Goal: Check status: Check status

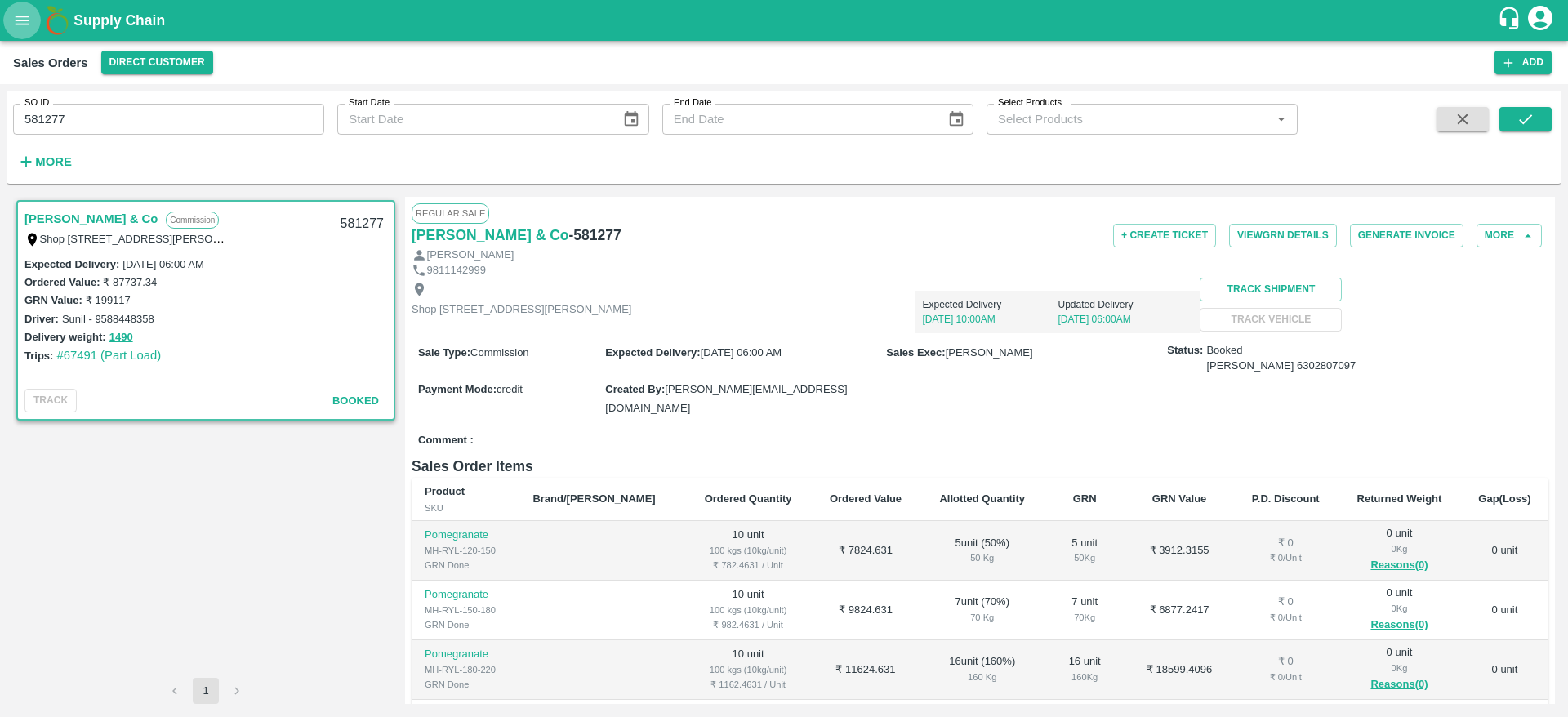
click at [23, 26] on icon "open drawer" at bounding box center [22, 20] width 18 height 18
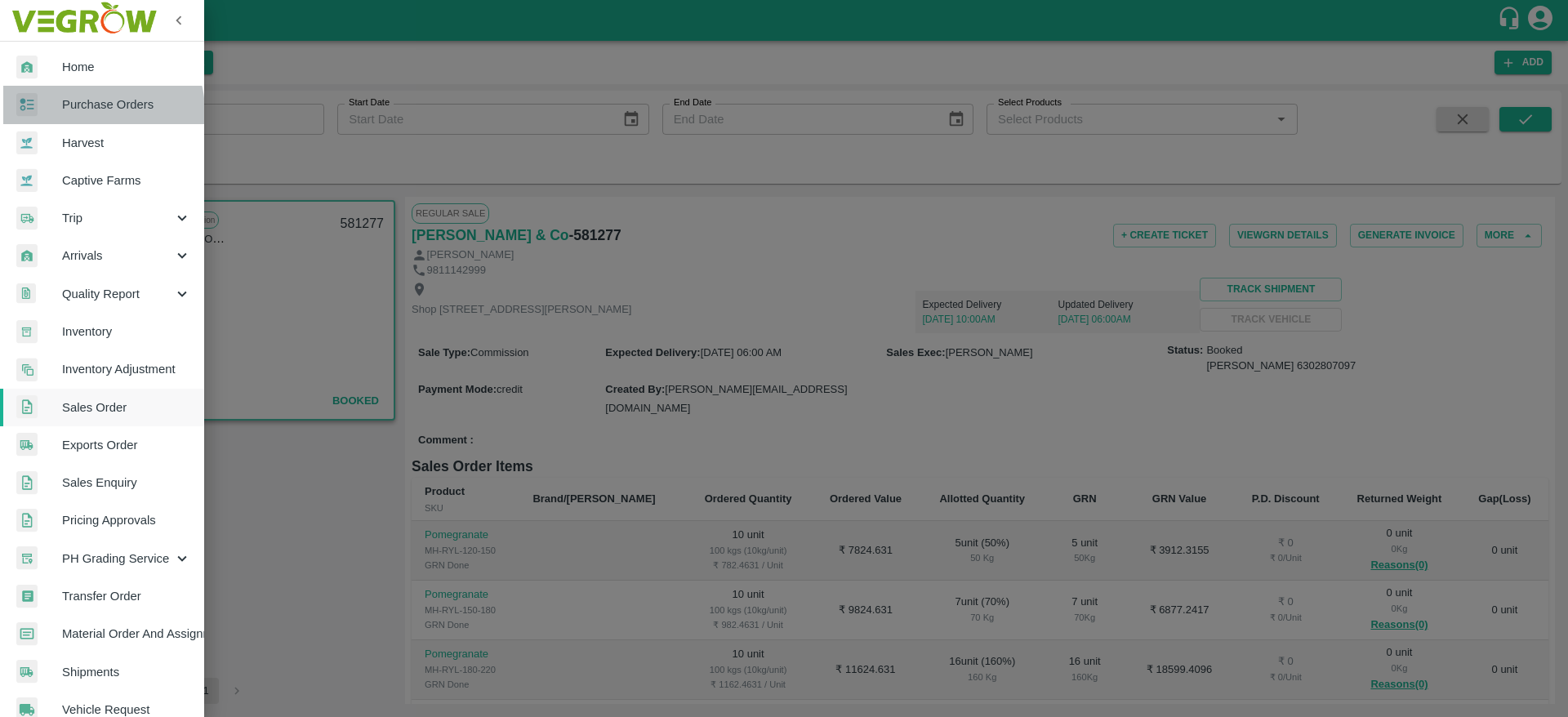
click at [91, 111] on span "Purchase Orders" at bounding box center [127, 104] width 129 height 18
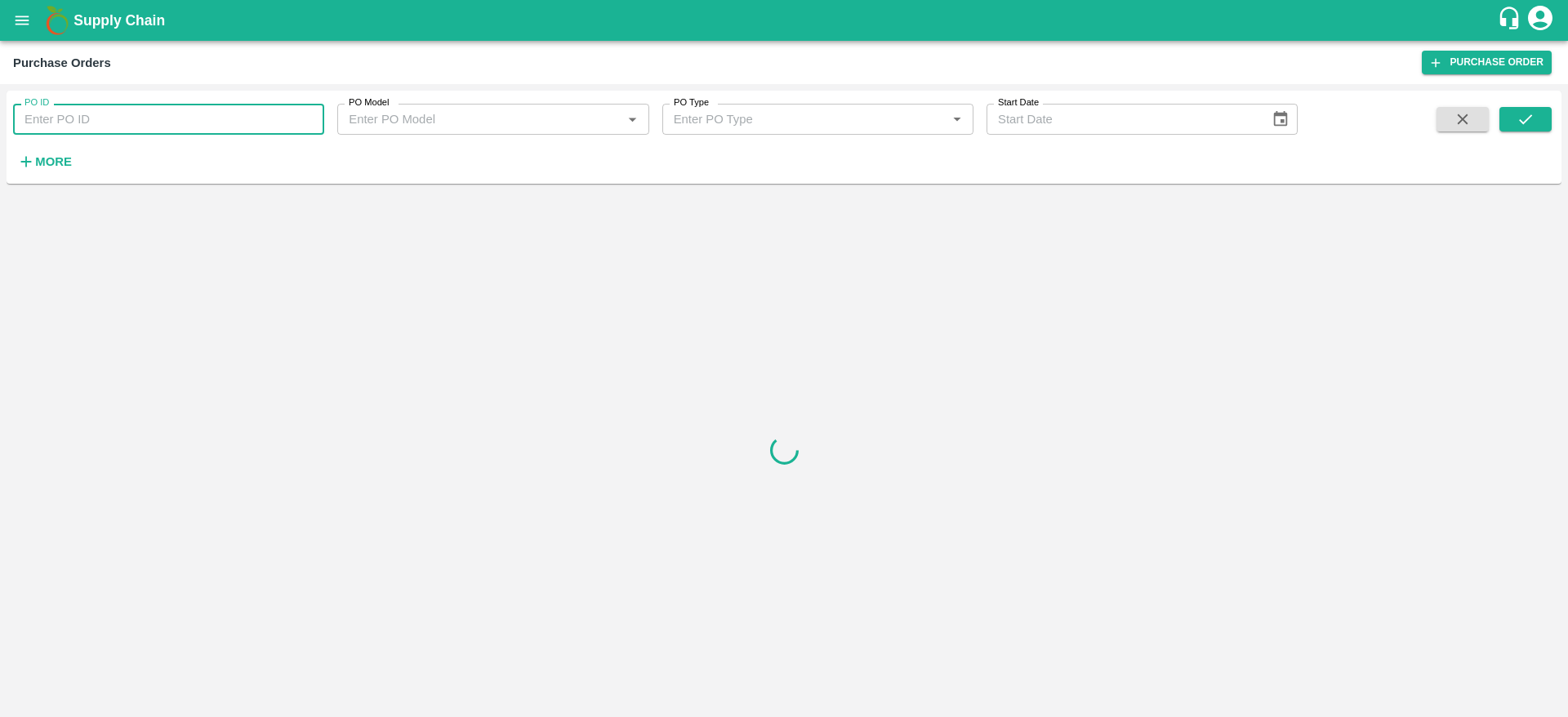
click at [157, 113] on input "PO ID" at bounding box center [169, 119] width 311 height 31
paste input "171220"
click at [1546, 111] on button "submit" at bounding box center [1526, 118] width 52 height 24
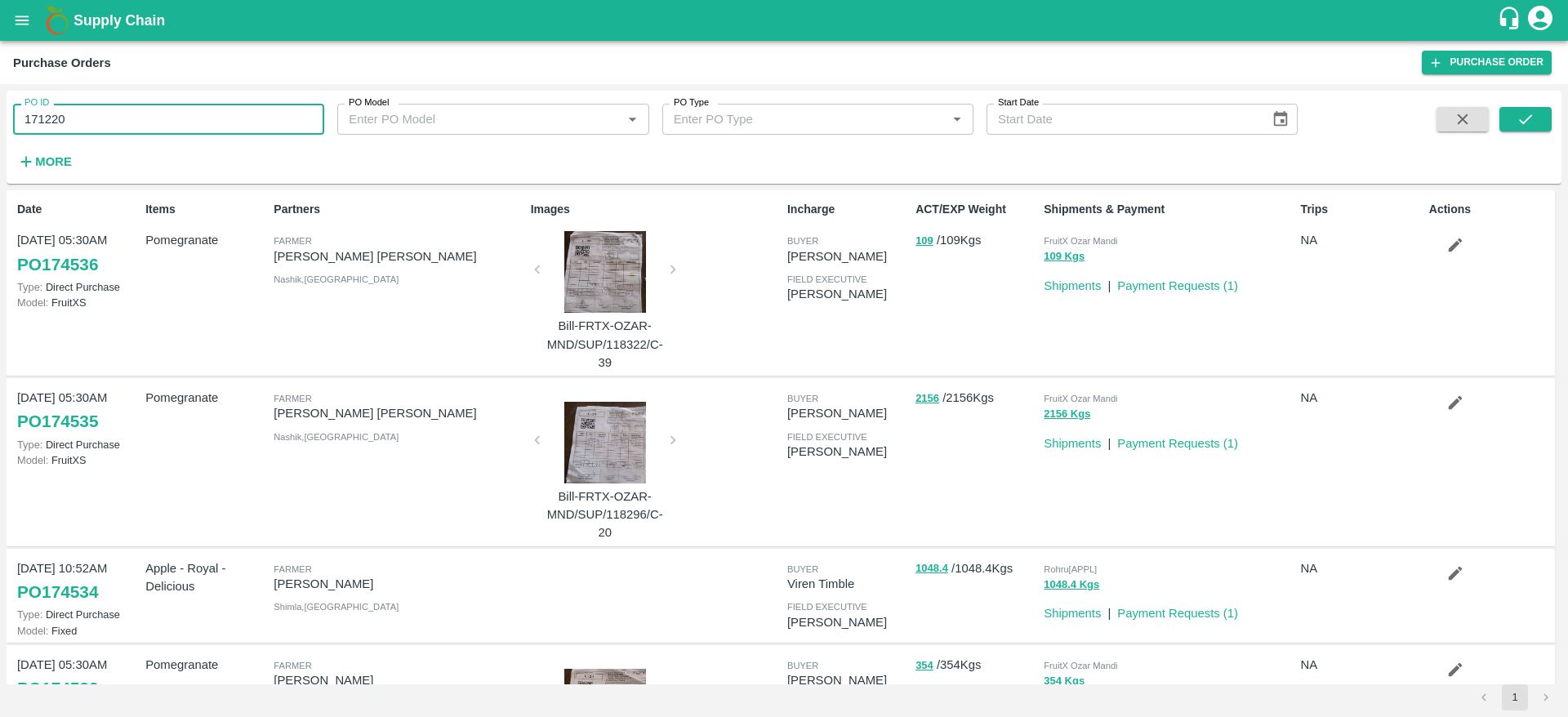
click at [209, 128] on input "171220" at bounding box center [169, 119] width 311 height 31
click at [1549, 122] on button "submit" at bounding box center [1526, 118] width 52 height 24
click at [167, 120] on input "171220" at bounding box center [169, 119] width 311 height 31
click at [1524, 130] on button "submit" at bounding box center [1526, 118] width 52 height 24
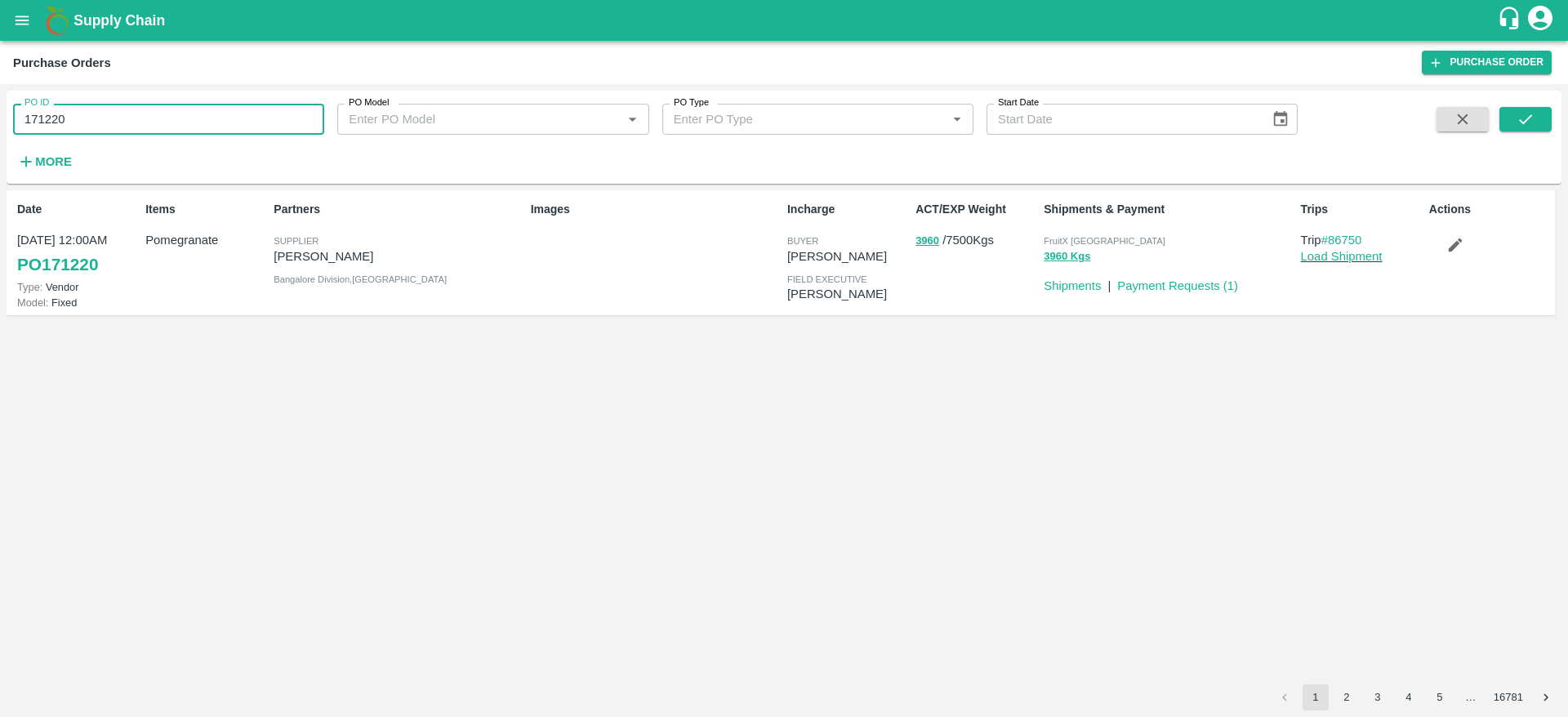
drag, startPoint x: 73, startPoint y: 116, endPoint x: 3, endPoint y: 119, distance: 70.1
click at [3, 119] on div "PO ID 171220 PO ID PO Model PO Model   * PO Type PO Type   * Start Date Start D…" at bounding box center [784, 400] width 1568 height 632
paste input "text"
type input "171629"
click at [1531, 124] on icon "submit" at bounding box center [1525, 119] width 18 height 18
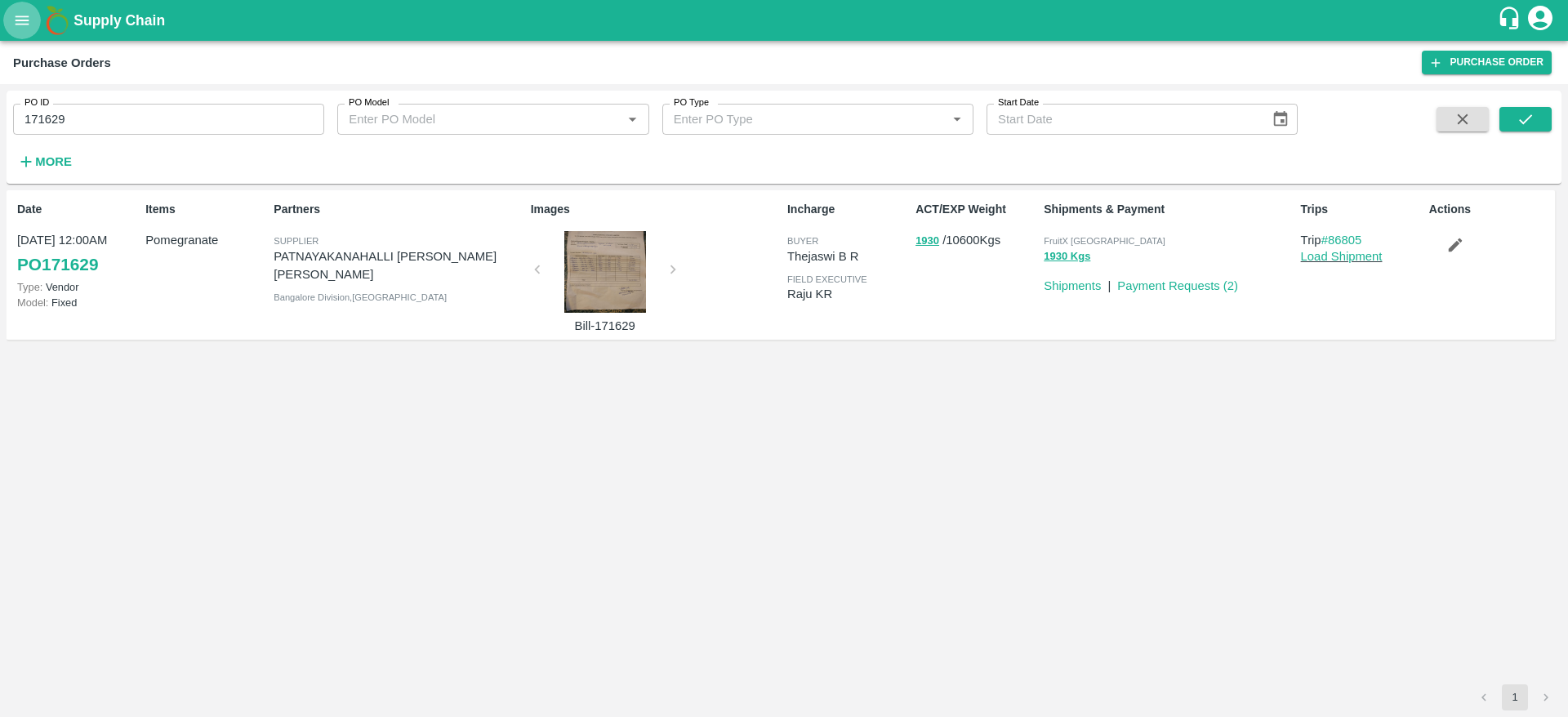
click at [31, 26] on icon "open drawer" at bounding box center [22, 20] width 18 height 18
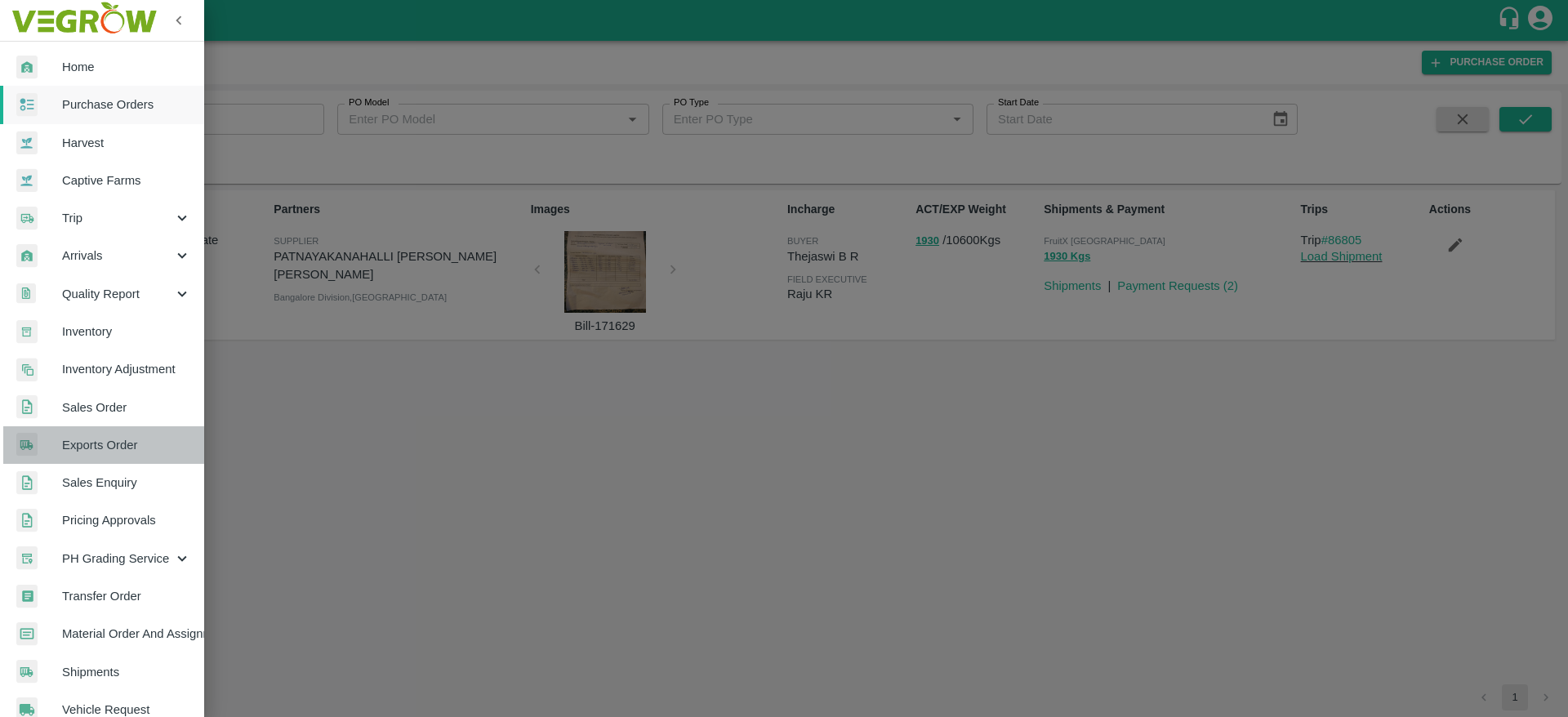
click at [117, 447] on span "Exports Order" at bounding box center [127, 445] width 129 height 18
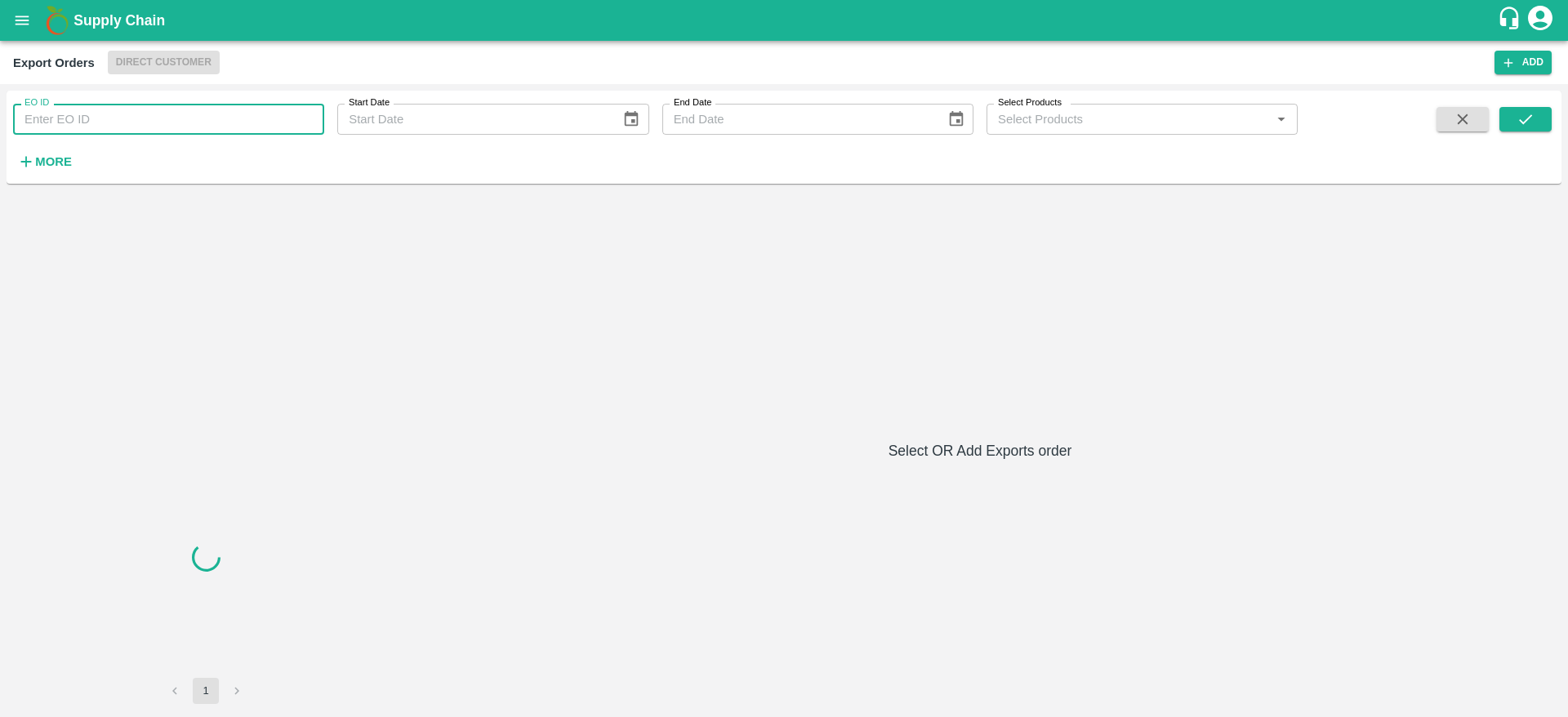
click at [206, 116] on input "EO ID" at bounding box center [169, 119] width 311 height 31
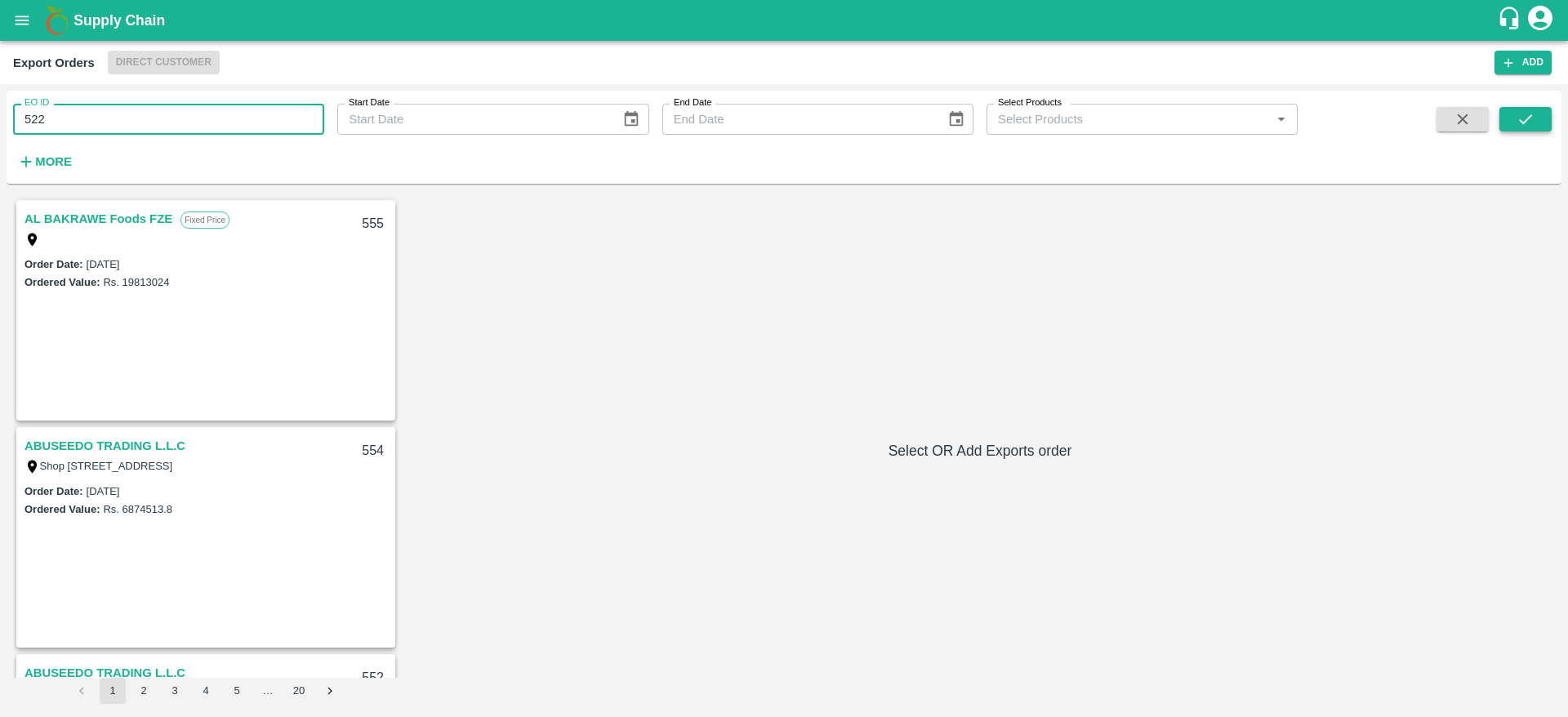
type input "522"
click at [1519, 112] on icon "submit" at bounding box center [1525, 119] width 18 height 18
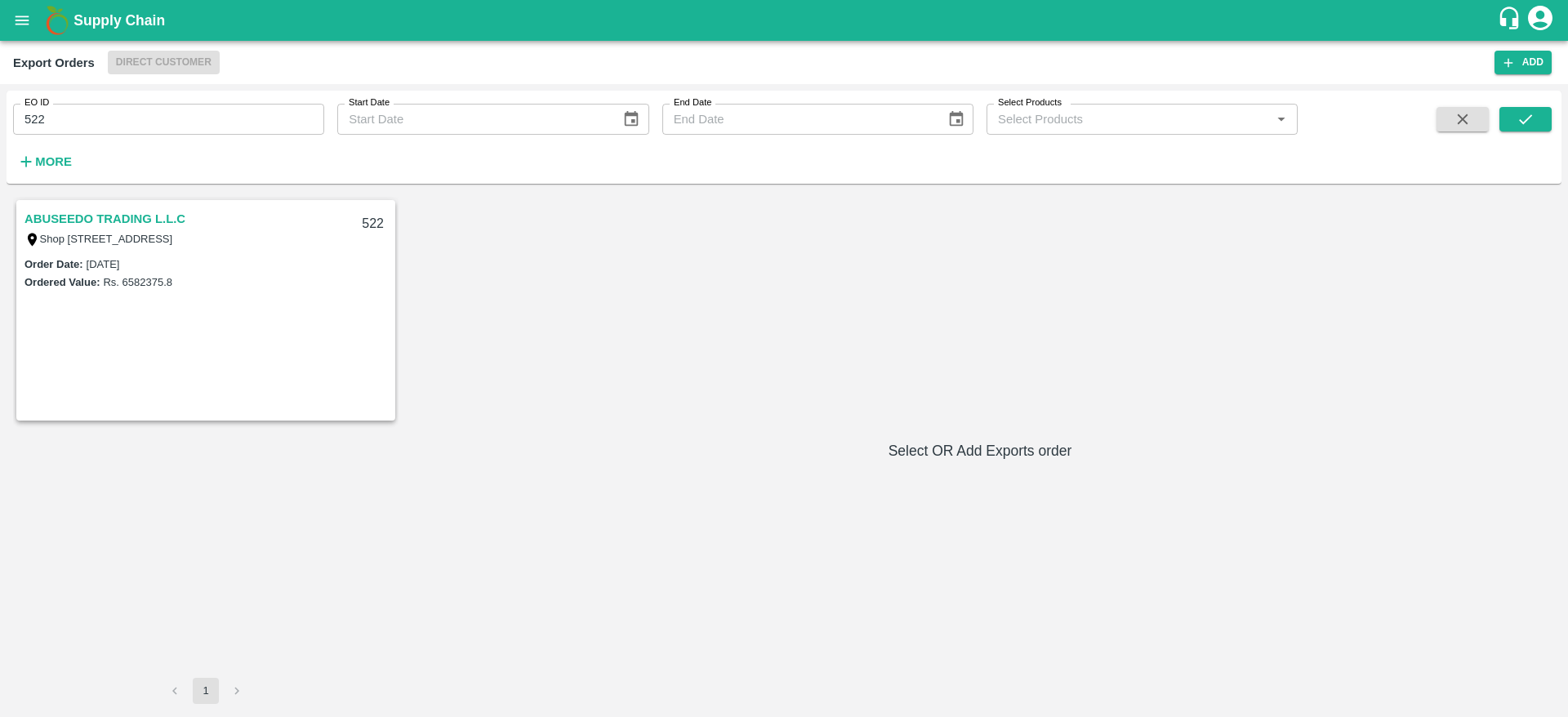
click at [105, 215] on link "ABUSEEDO TRADING L.L.C" at bounding box center [104, 219] width 161 height 21
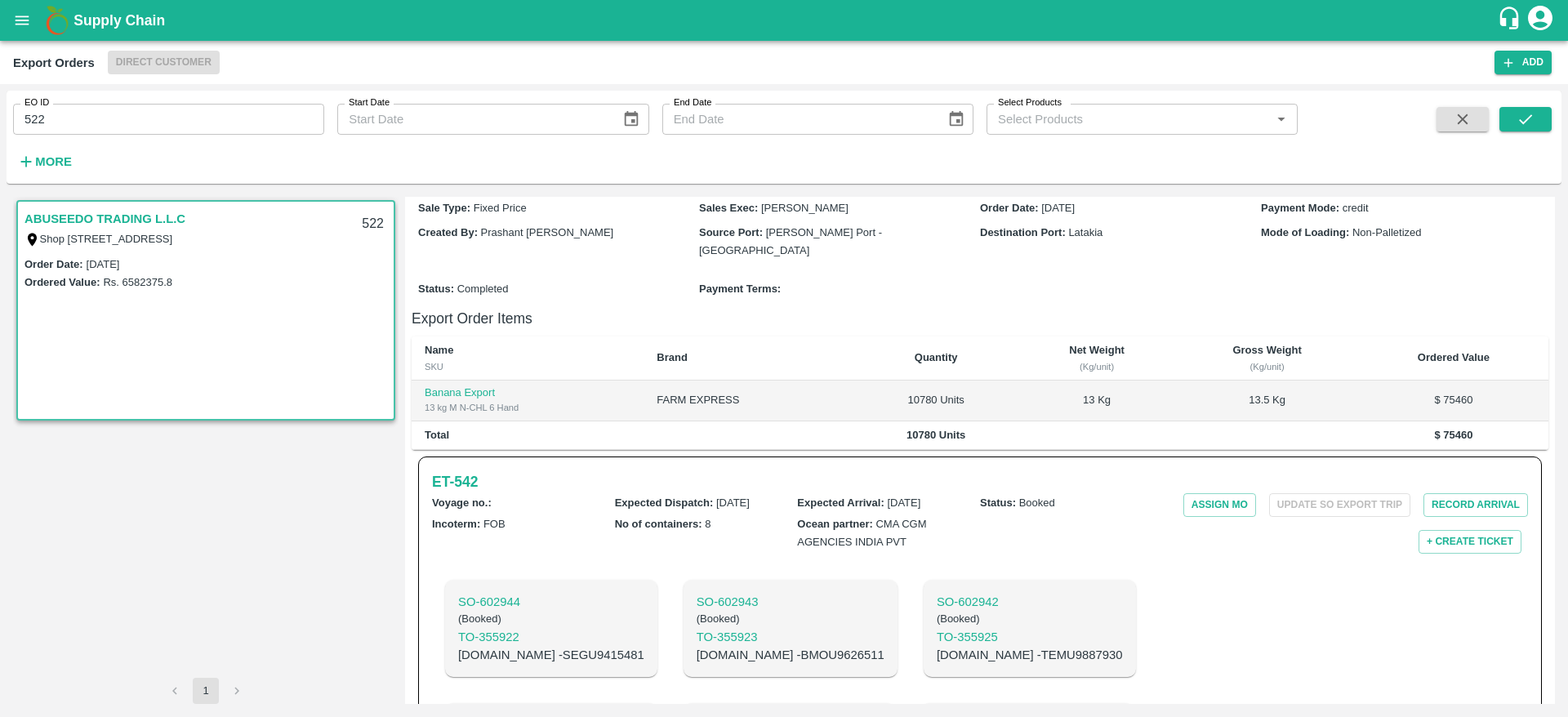
scroll to position [324, 0]
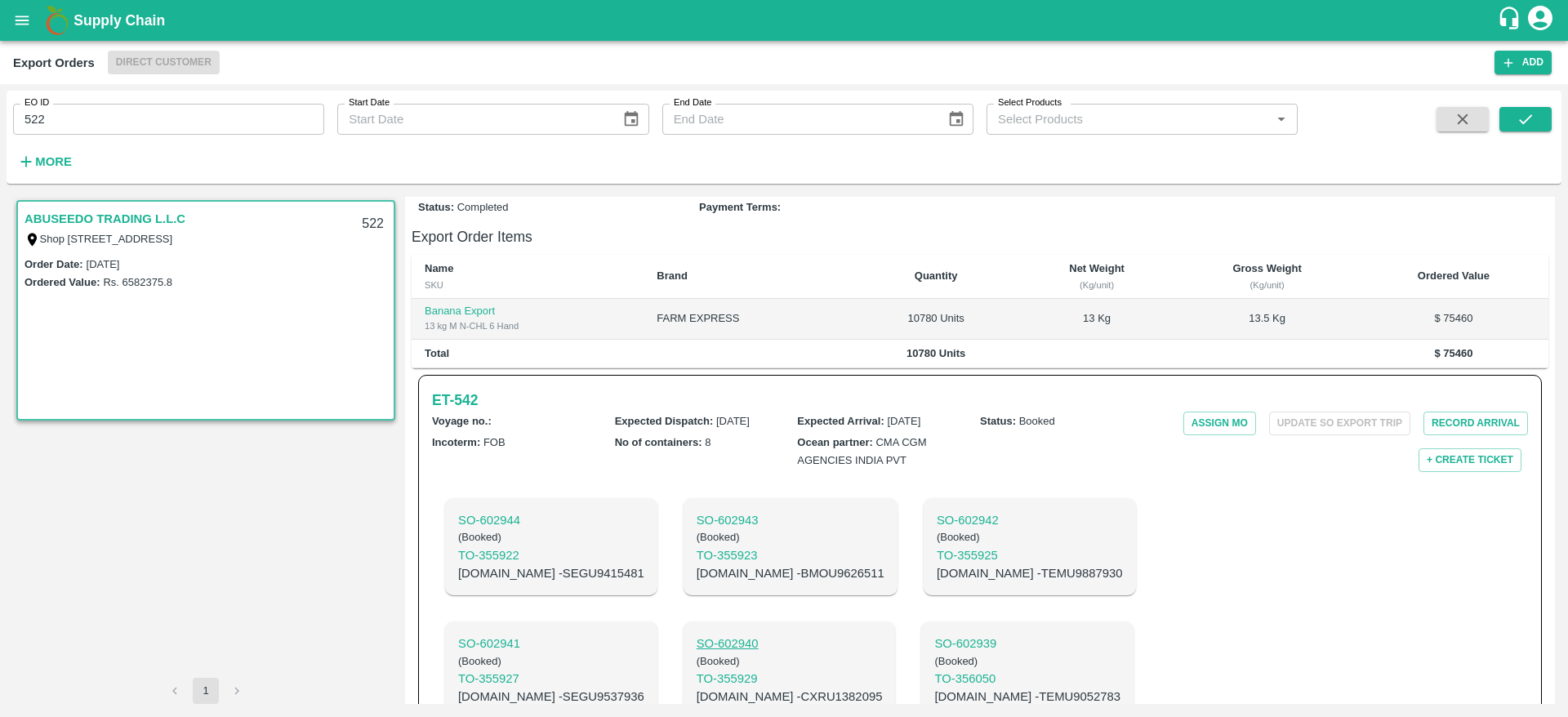
click at [697, 634] on p "SO- 602940" at bounding box center [790, 643] width 187 height 18
click at [697, 511] on p "SO- 602943" at bounding box center [790, 520] width 187 height 18
click at [496, 511] on p "SO- 602944" at bounding box center [552, 520] width 187 height 18
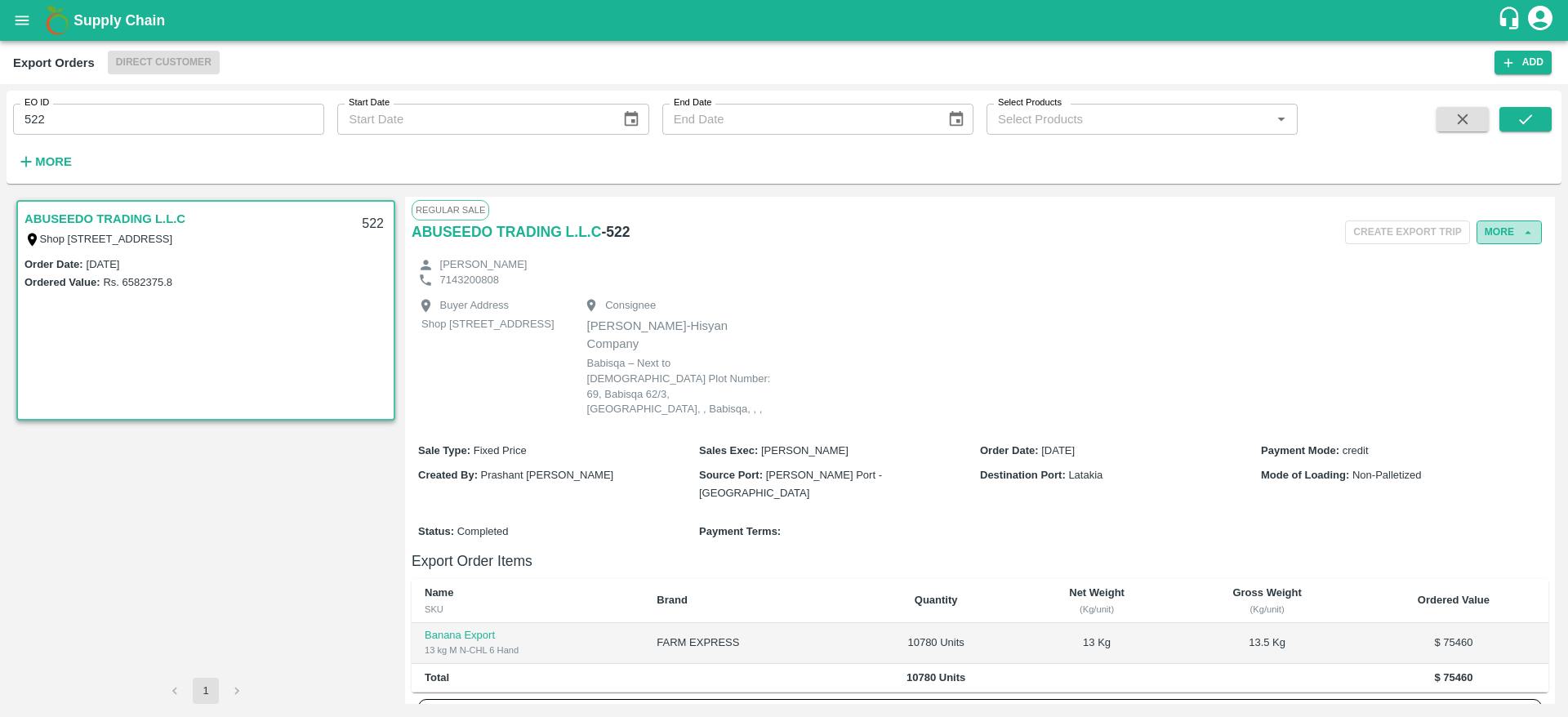
click at [1493, 231] on button "More" at bounding box center [1509, 232] width 65 height 24
click at [1288, 334] on div "Buyer Address Shop No.43, ,Wholesale Building No. 2 Central Fruit and Vegetable…" at bounding box center [980, 358] width 1136 height 143
click at [98, 216] on link "ABUSEEDO TRADING L.L.C" at bounding box center [104, 219] width 161 height 21
click at [1478, 246] on div "Regular Sale ABUSEEDO TRADING L.L.C - 522 Create Export Trip More Syed 71432008…" at bounding box center [980, 450] width 1150 height 507
click at [1510, 229] on button "More" at bounding box center [1509, 232] width 65 height 24
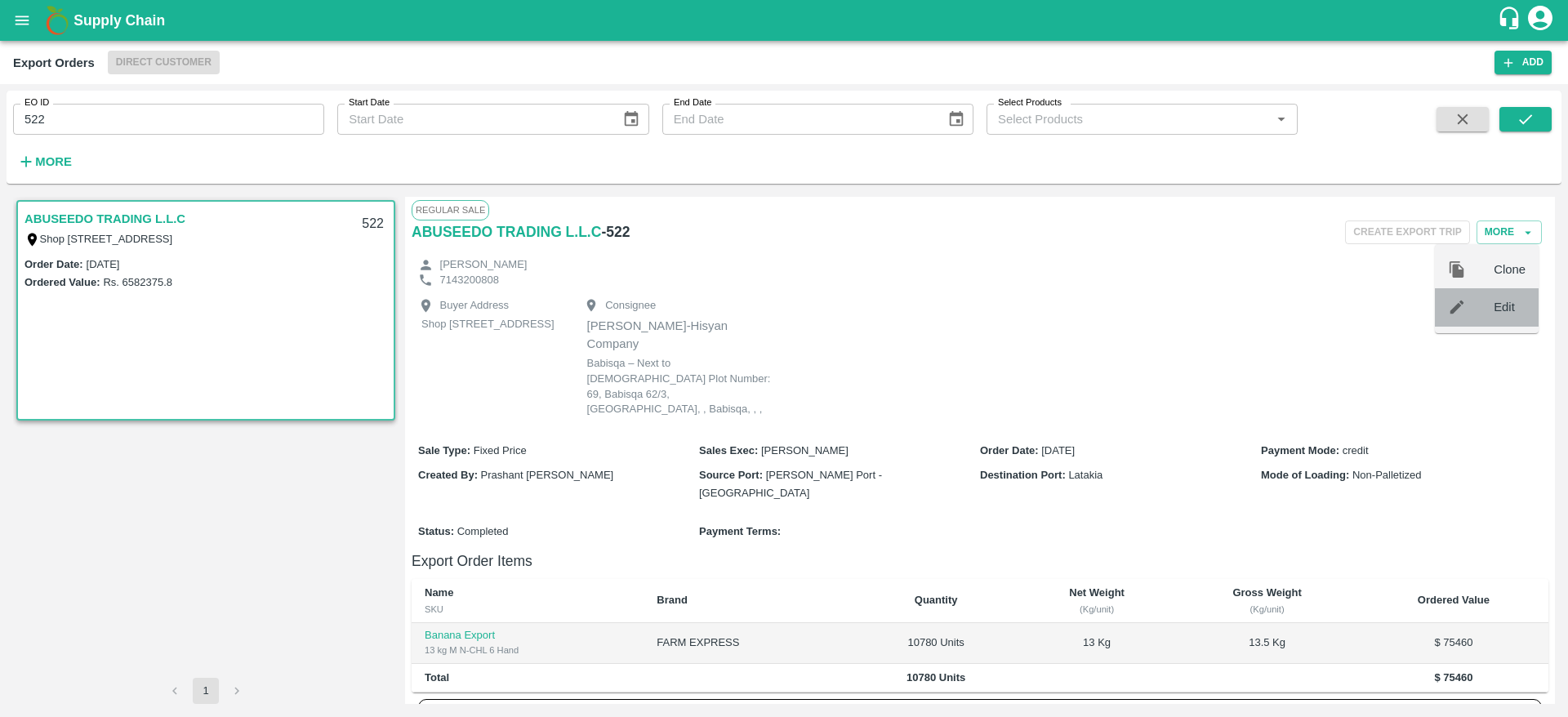
click at [1504, 311] on span "Edit" at bounding box center [1509, 307] width 32 height 18
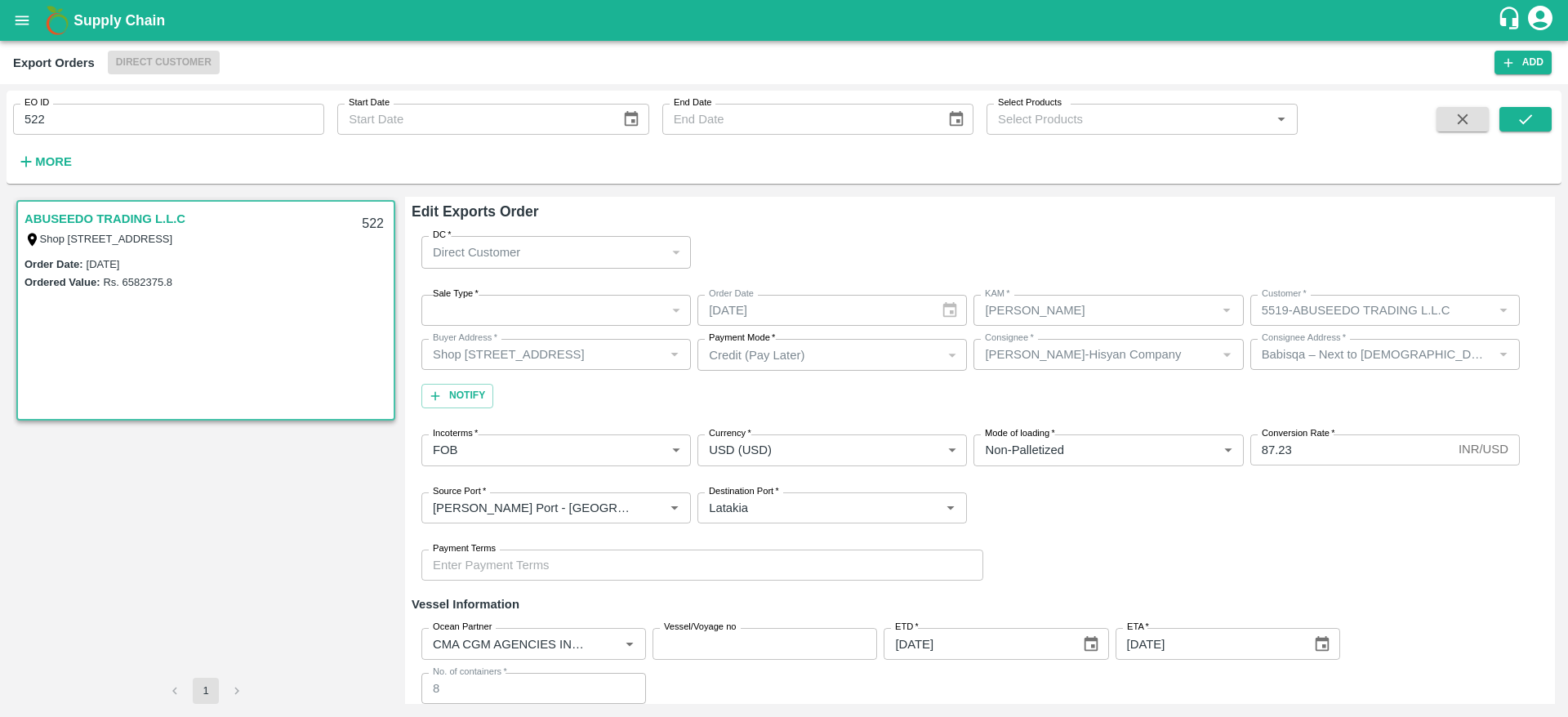
scroll to position [194, 0]
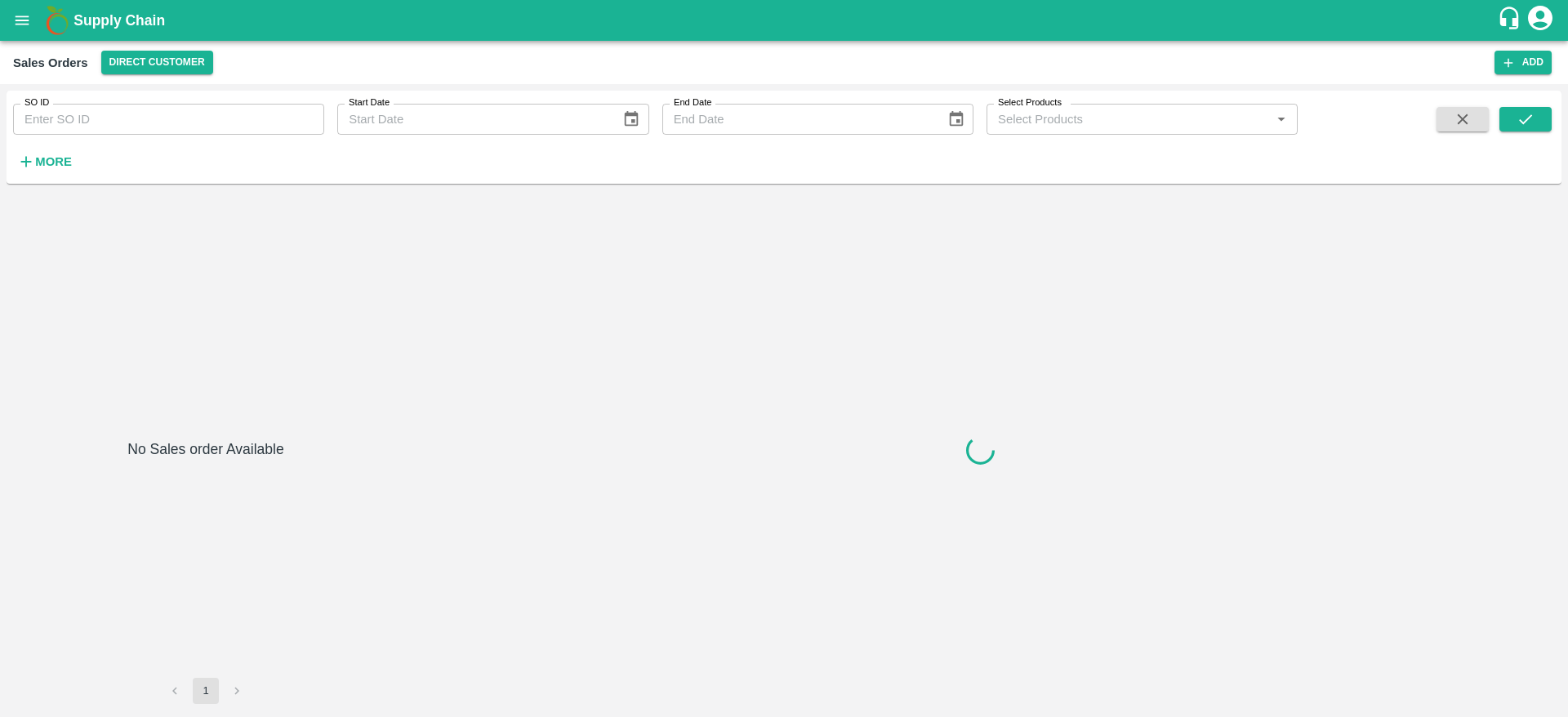
type input "602940"
type input "602944"
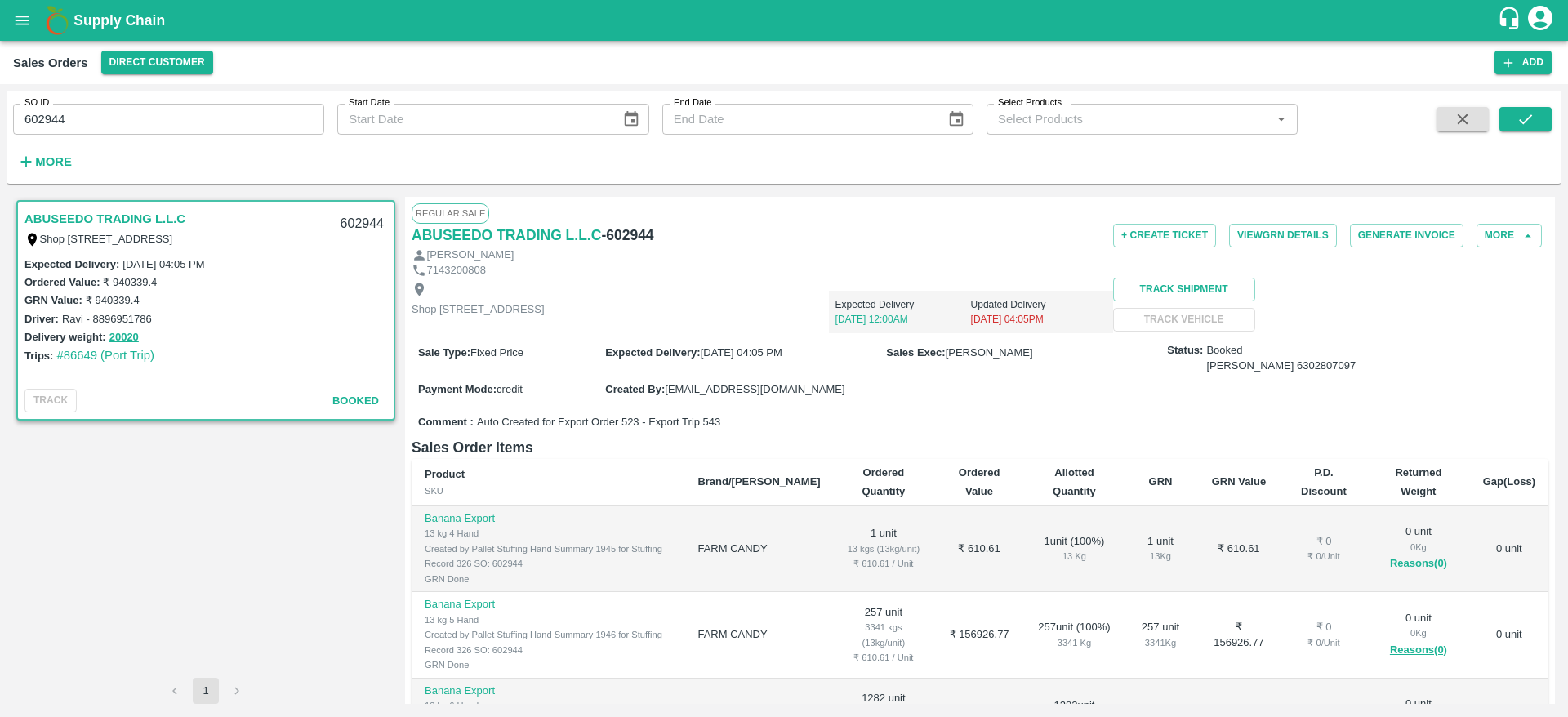
scroll to position [272, 0]
